Goal: Task Accomplishment & Management: Complete application form

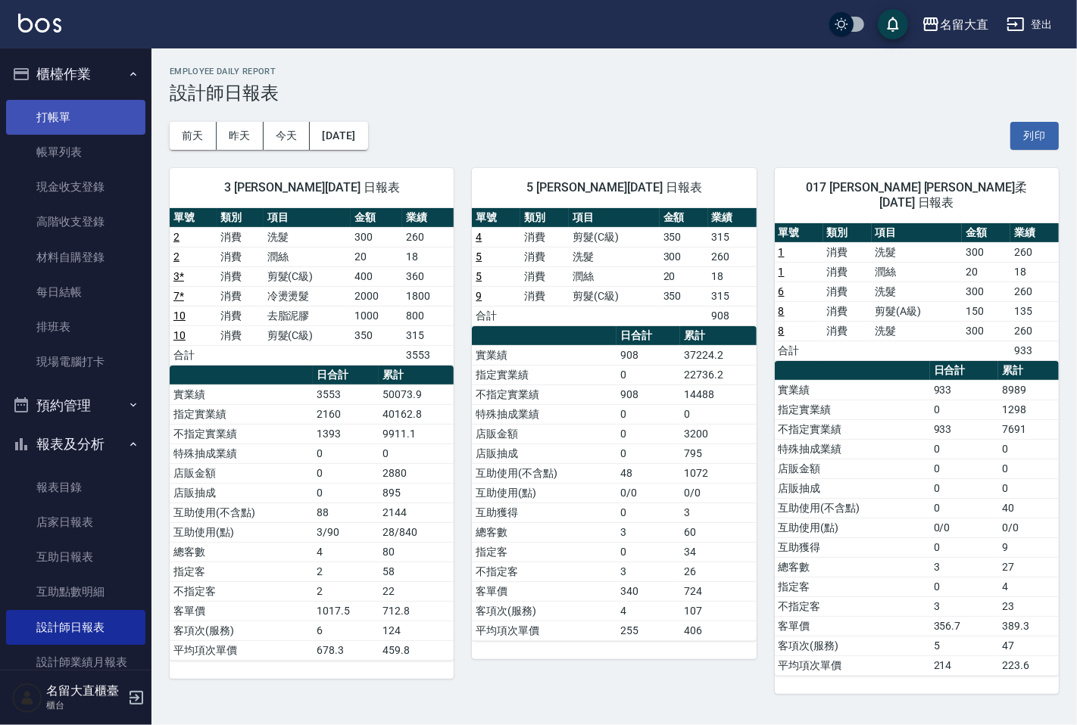
click at [78, 129] on link "打帳單" at bounding box center [75, 117] width 139 height 35
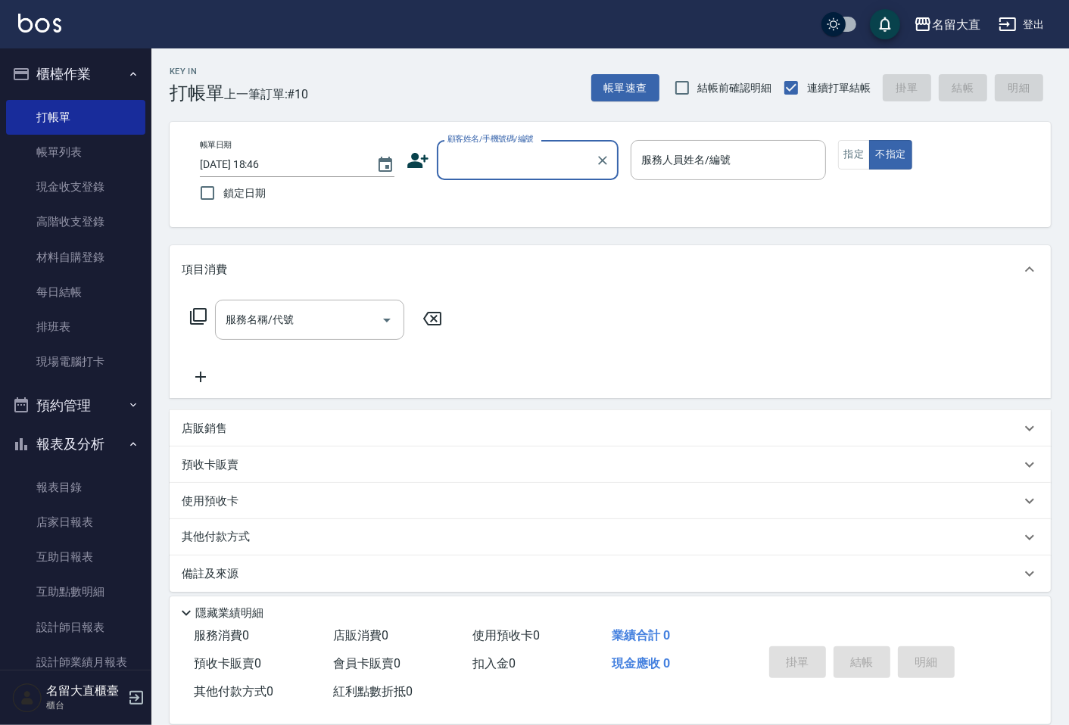
click at [545, 140] on div "顧客姓名/手機號碼/編號" at bounding box center [528, 160] width 182 height 40
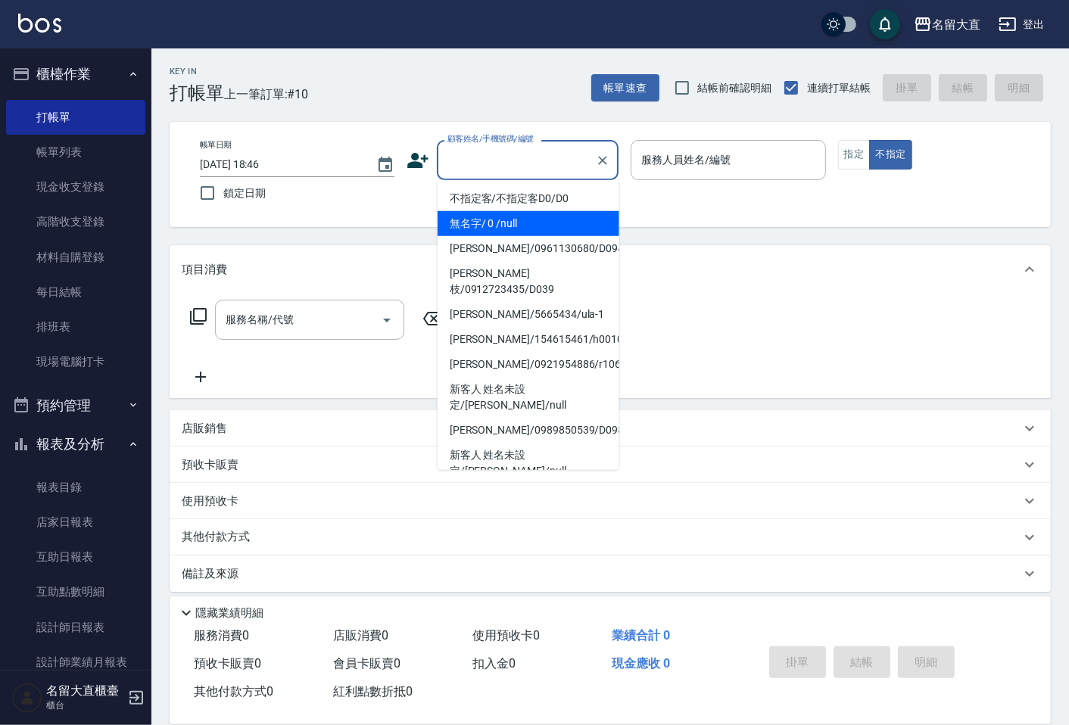
click at [538, 226] on li "無名字/ 0 /null" at bounding box center [529, 223] width 182 height 25
type input "無名字/ 0 /null"
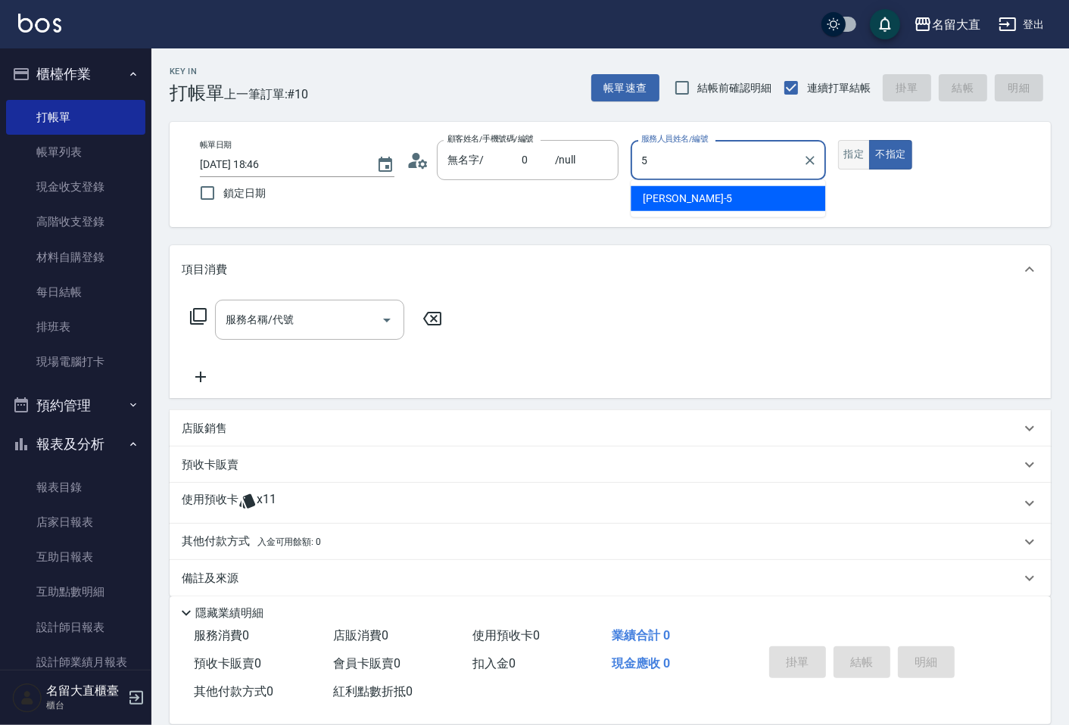
type input "[PERSON_NAME]-5"
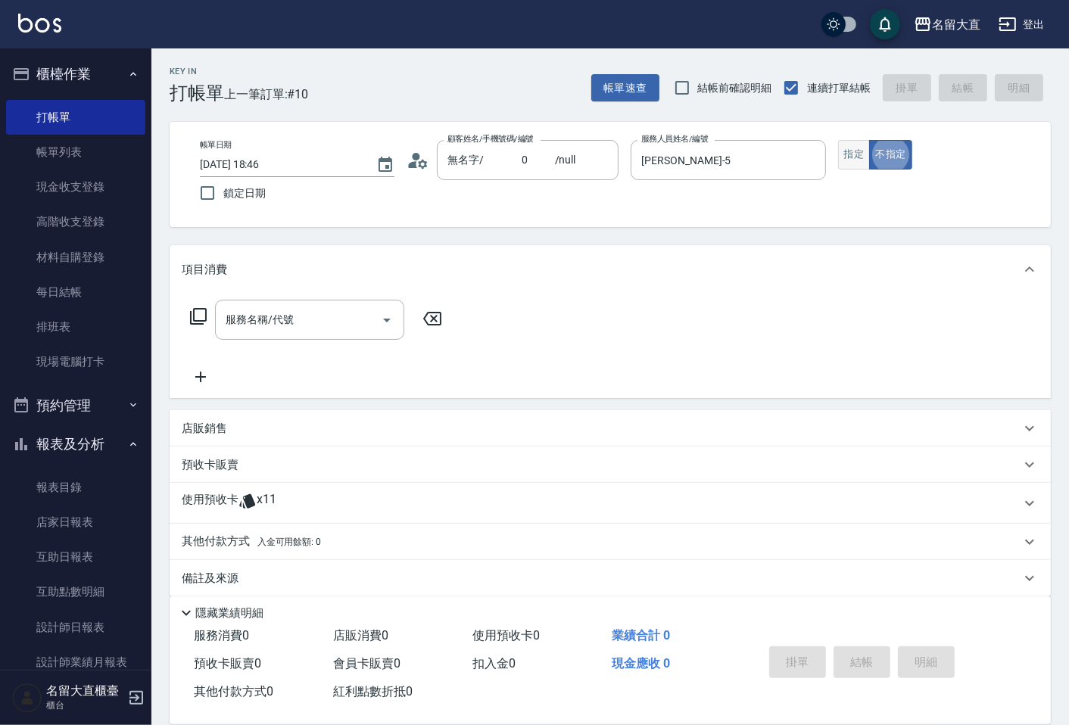
type button "false"
click at [850, 157] on button "指定" at bounding box center [854, 155] width 33 height 30
click at [346, 331] on input "服務名稱/代號" at bounding box center [298, 320] width 153 height 27
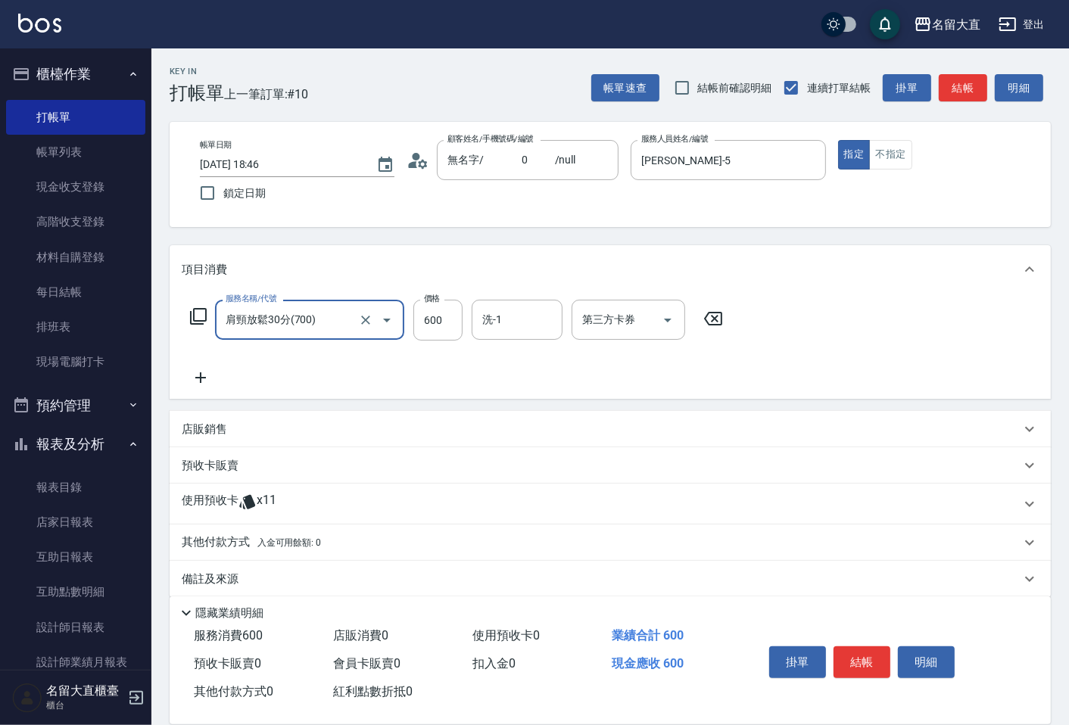
type input "肩頸放鬆30分(700)"
type input "0"
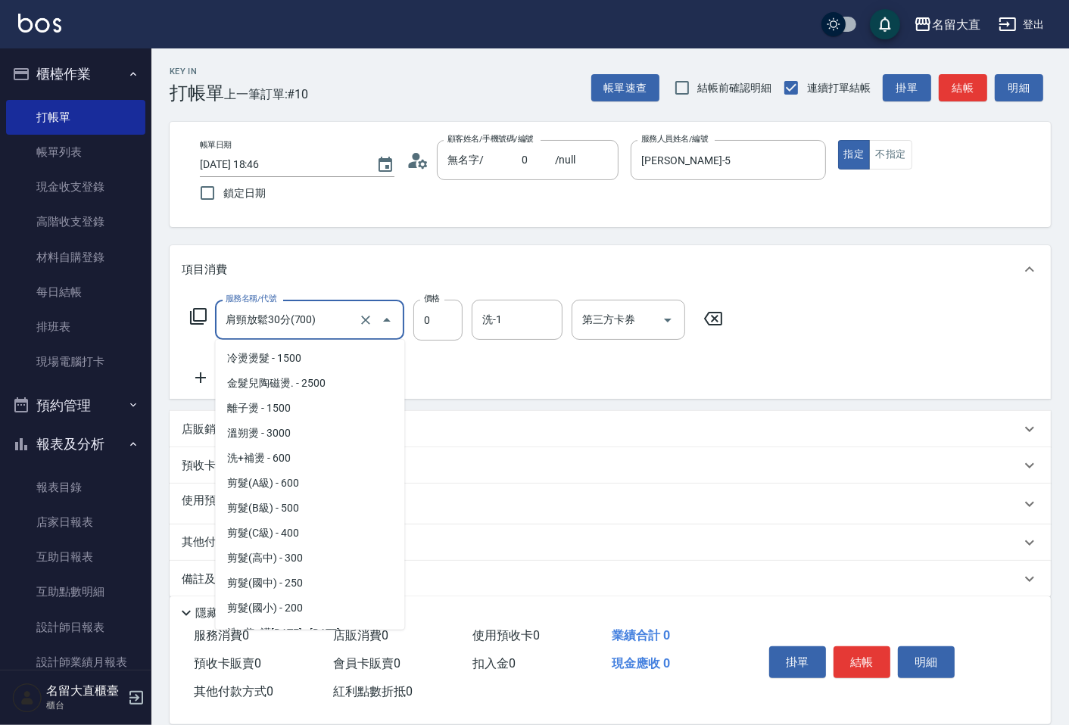
click at [351, 323] on input "肩頸放鬆30分(700)" at bounding box center [288, 320] width 133 height 27
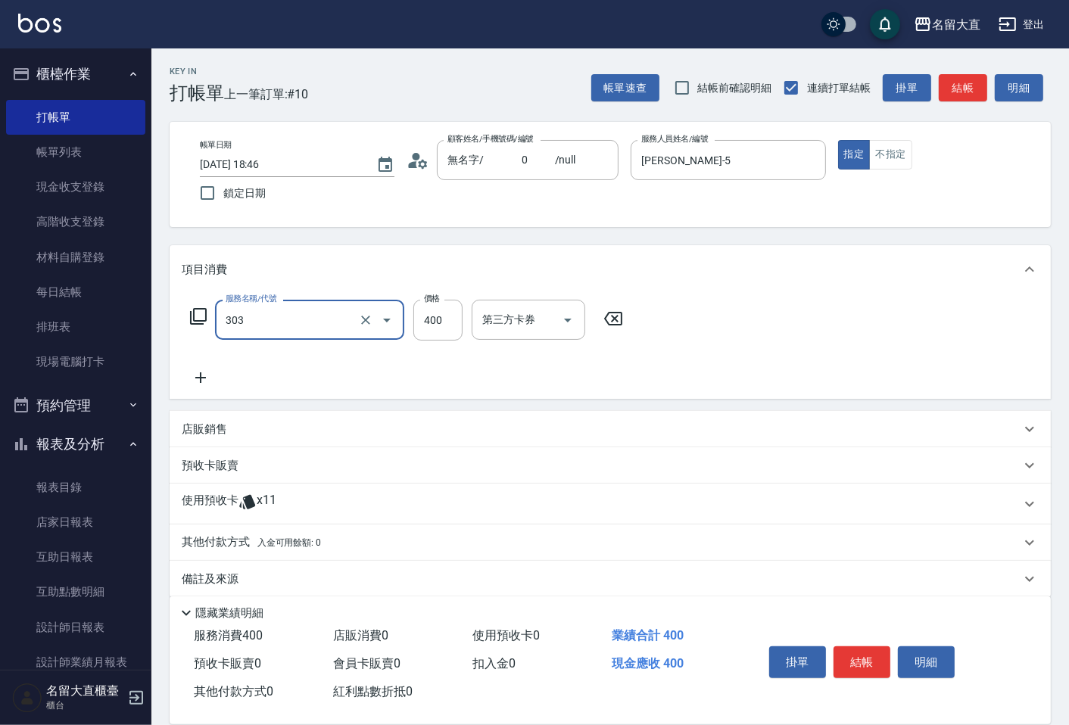
type input "剪髮(C級)(303)"
type input "300"
click at [973, 98] on button "結帳" at bounding box center [963, 88] width 48 height 28
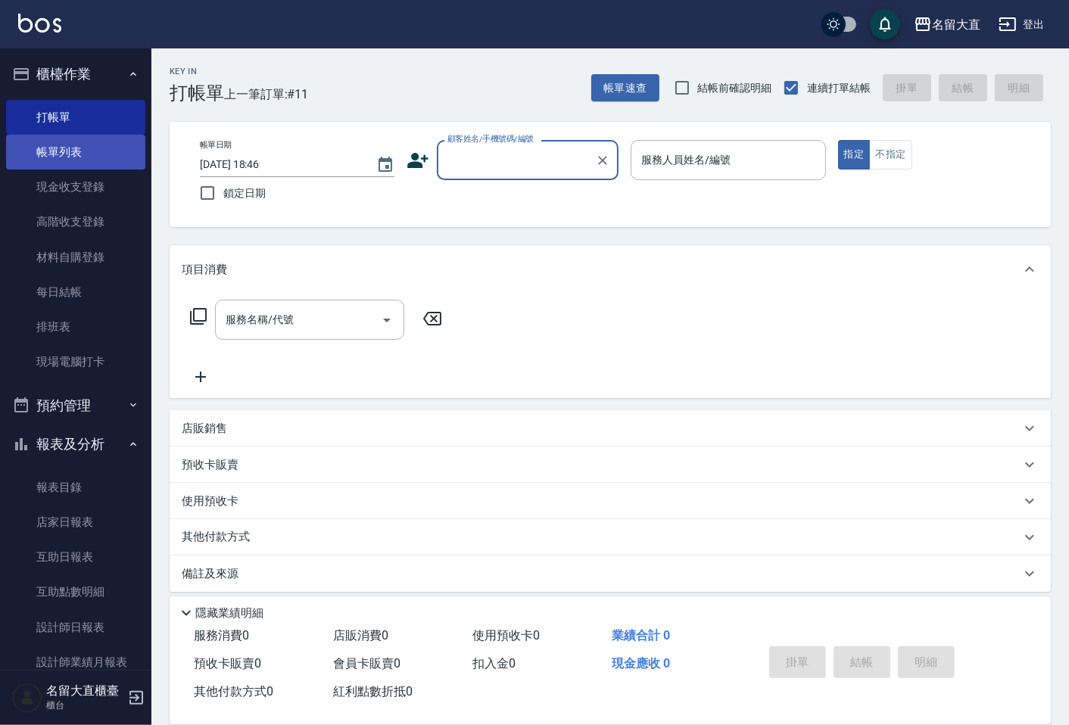
click at [46, 151] on link "帳單列表" at bounding box center [75, 152] width 139 height 35
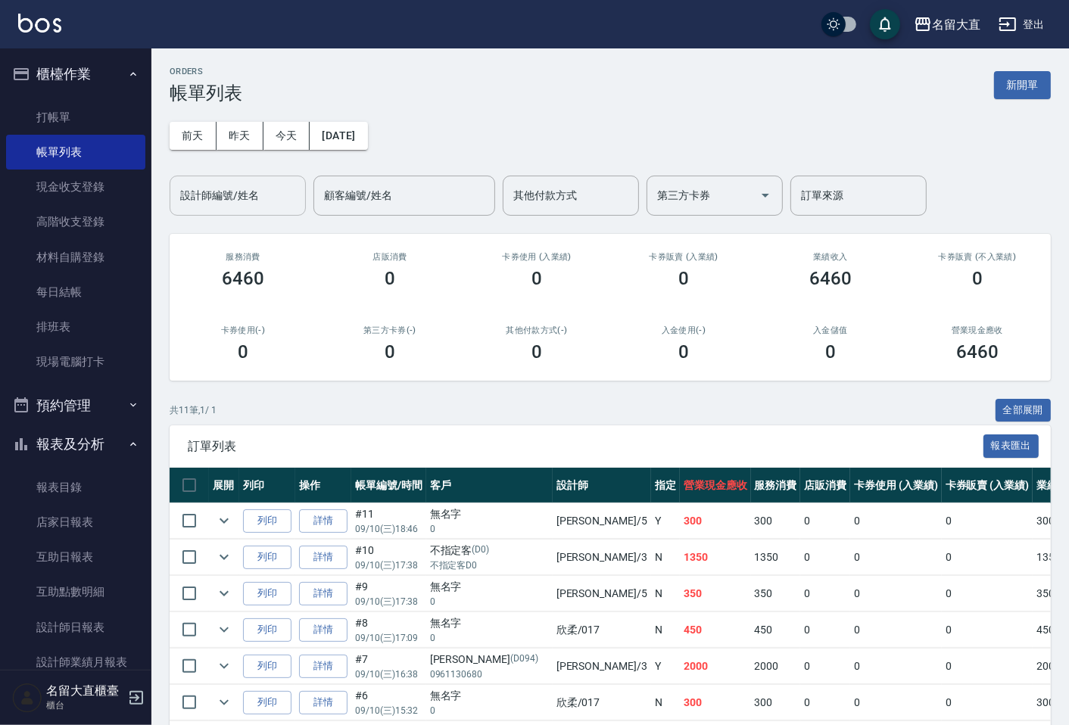
click at [245, 191] on input "設計師編號/姓名" at bounding box center [237, 195] width 123 height 27
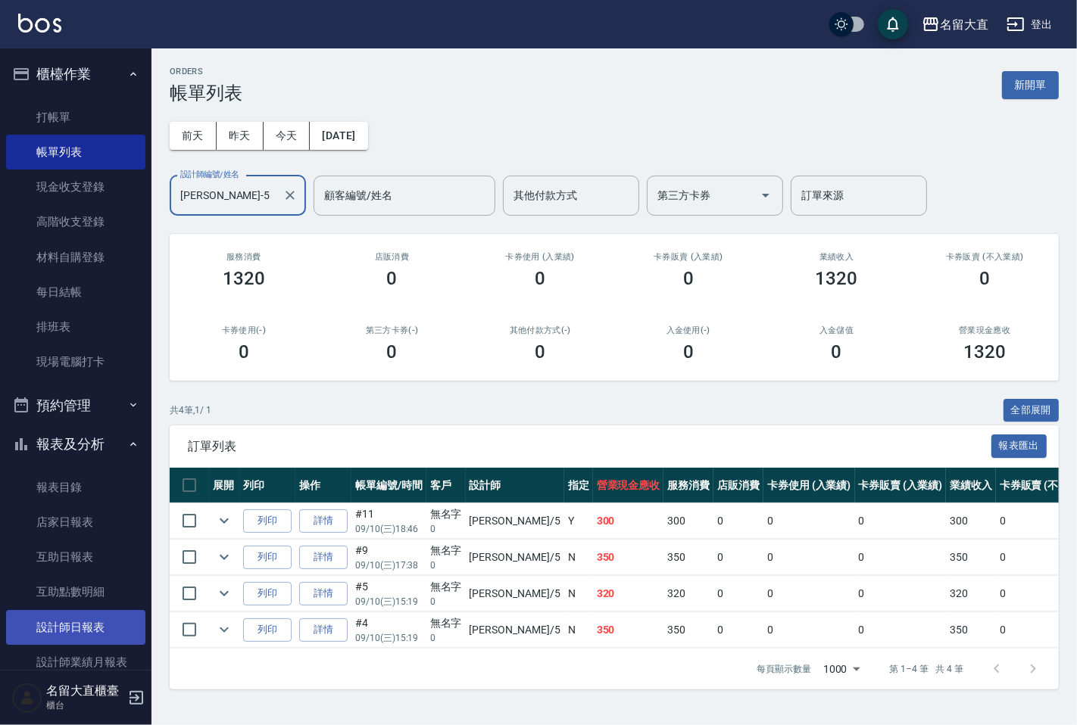
type input "[PERSON_NAME]-5"
click at [96, 631] on link "設計師日報表" at bounding box center [75, 627] width 139 height 35
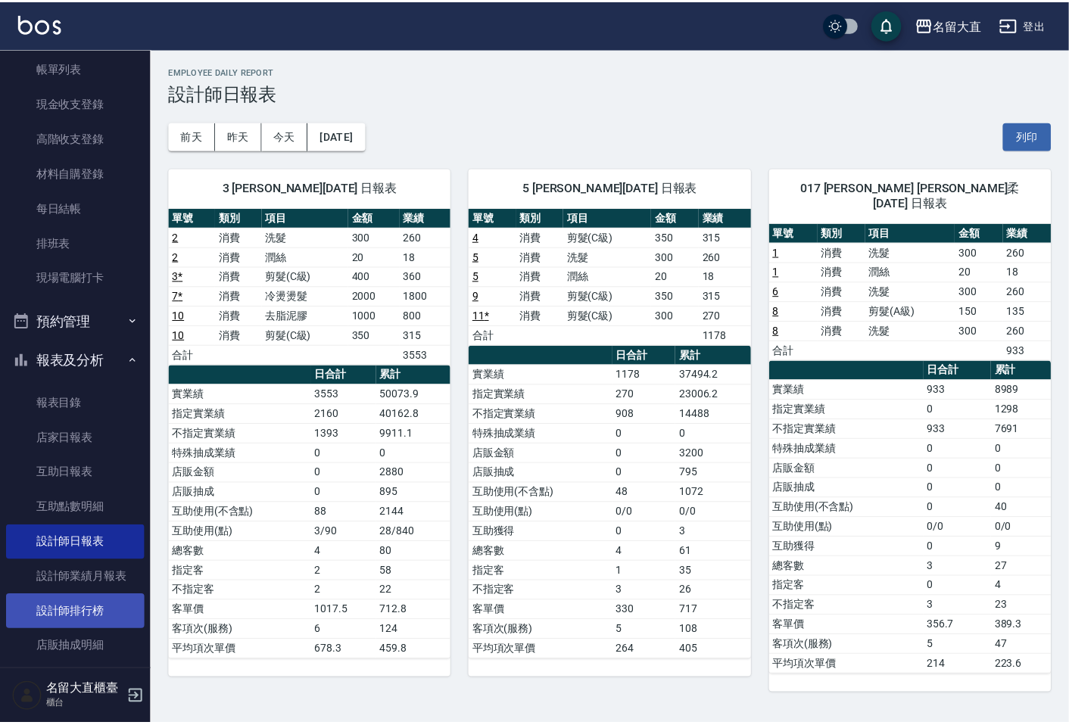
scroll to position [180, 0]
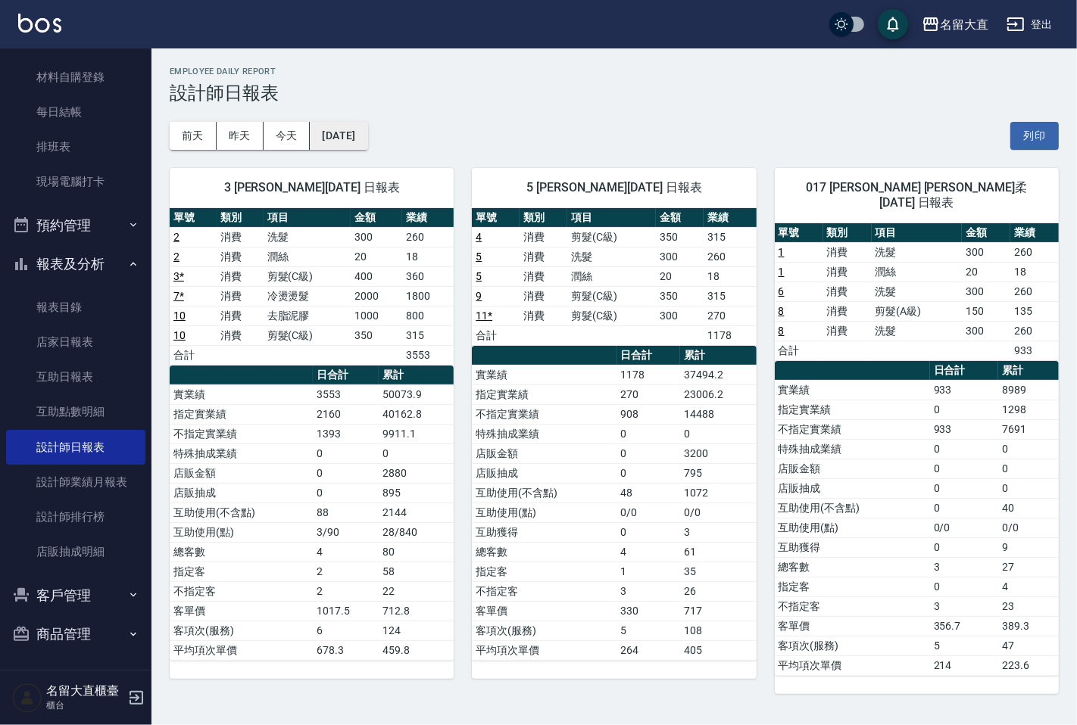
click at [351, 142] on button "[DATE]" at bounding box center [339, 136] width 58 height 28
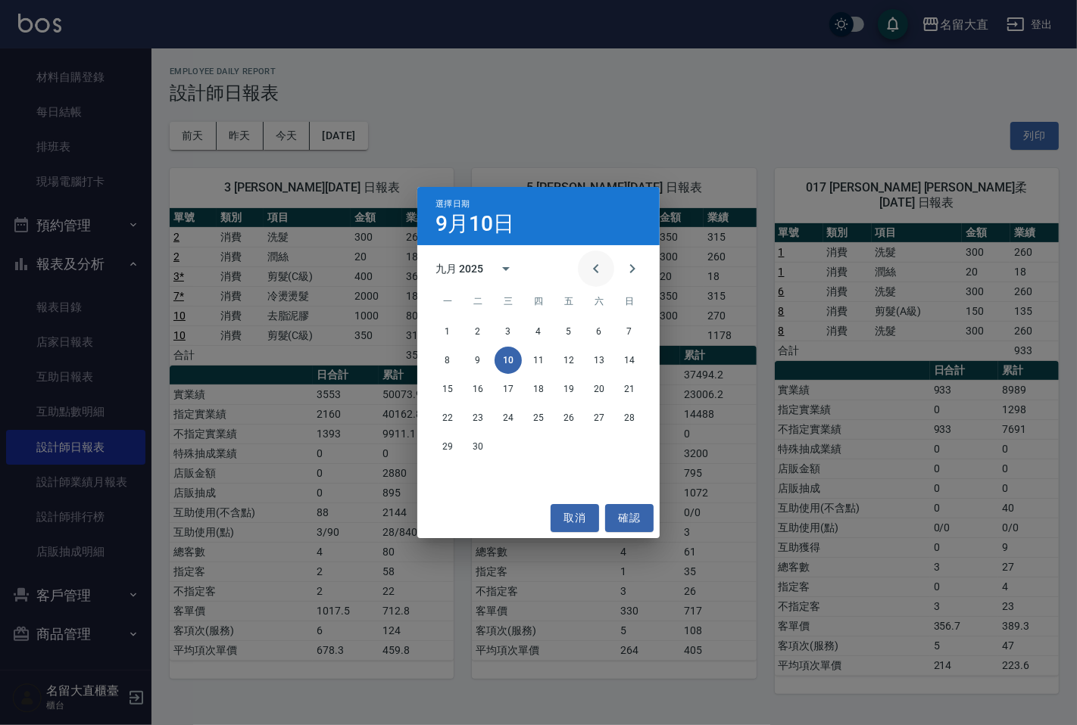
click at [603, 263] on icon "Previous month" at bounding box center [596, 269] width 18 height 18
click at [644, 360] on div "4 5 6 7 8 9 10" at bounding box center [538, 360] width 242 height 27
click at [639, 359] on button "10" at bounding box center [629, 360] width 27 height 27
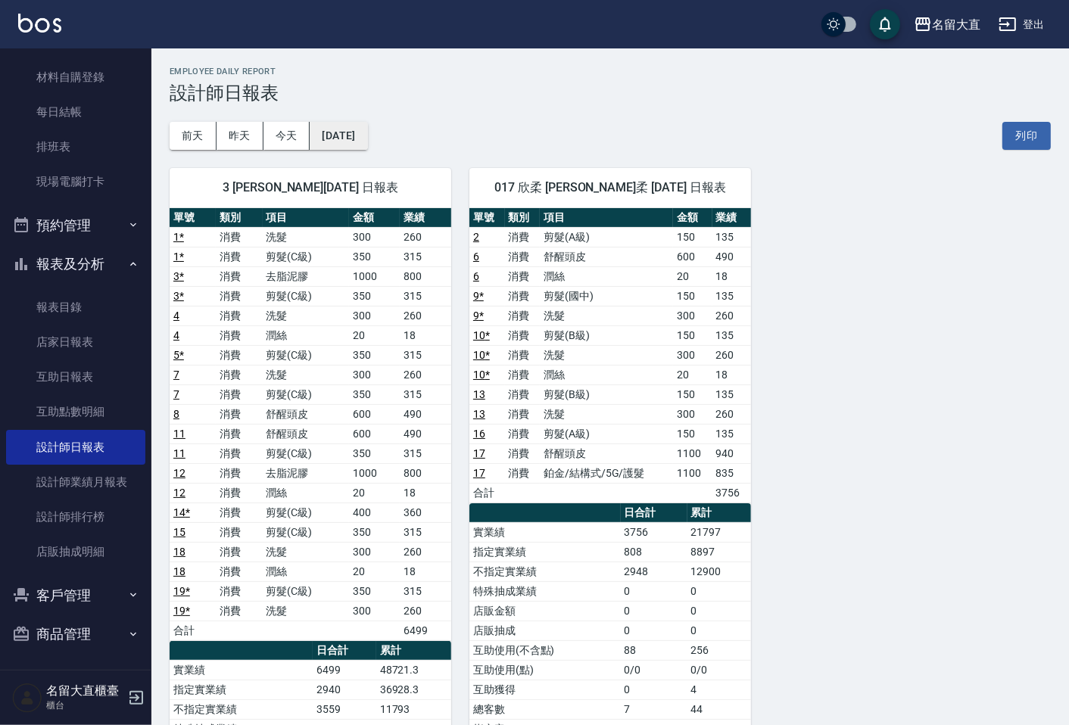
click at [360, 148] on button "[DATE]" at bounding box center [339, 136] width 58 height 28
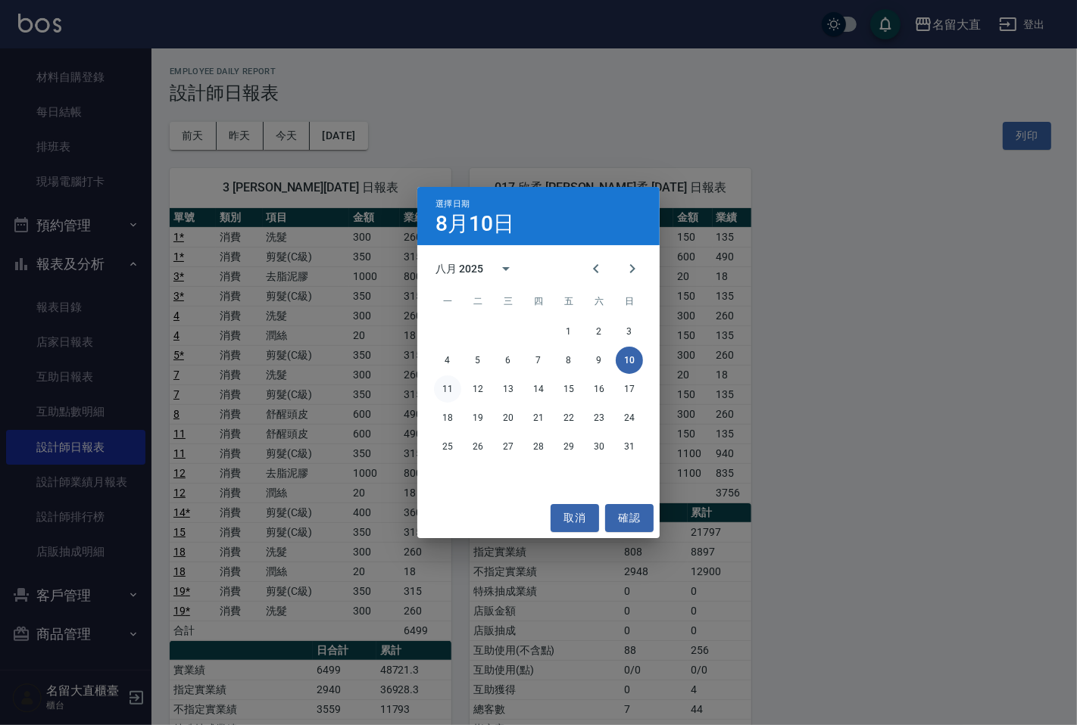
click at [450, 381] on button "11" at bounding box center [447, 389] width 27 height 27
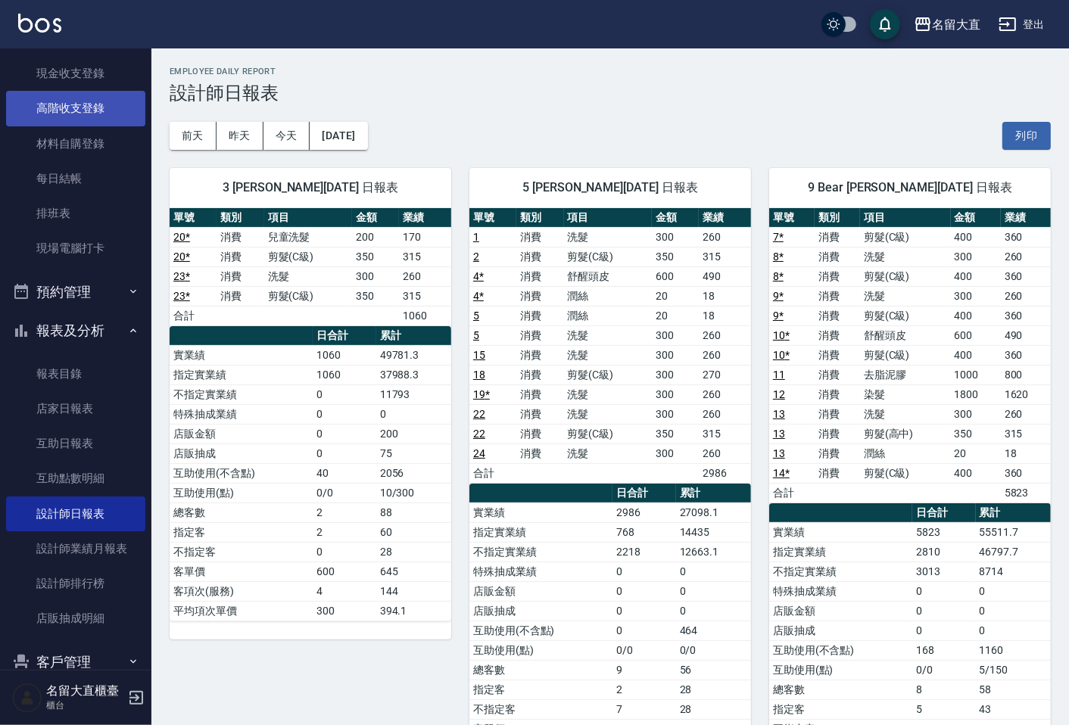
scroll to position [12, 0]
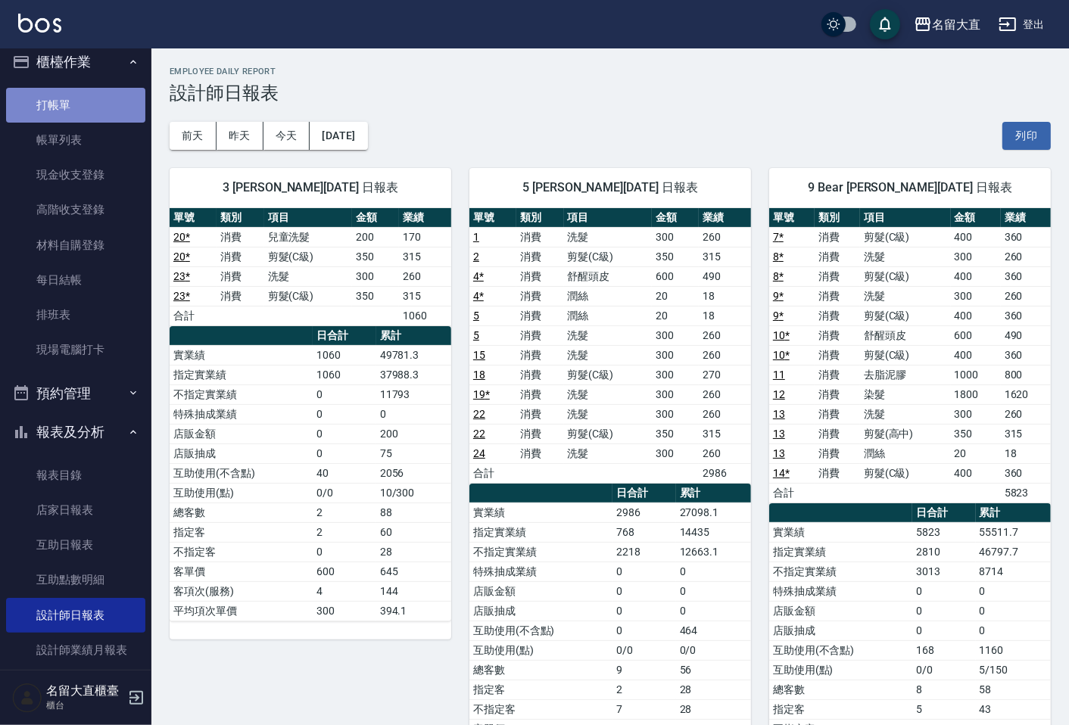
click at [85, 108] on link "打帳單" at bounding box center [75, 105] width 139 height 35
